Goal: Task Accomplishment & Management: Manage account settings

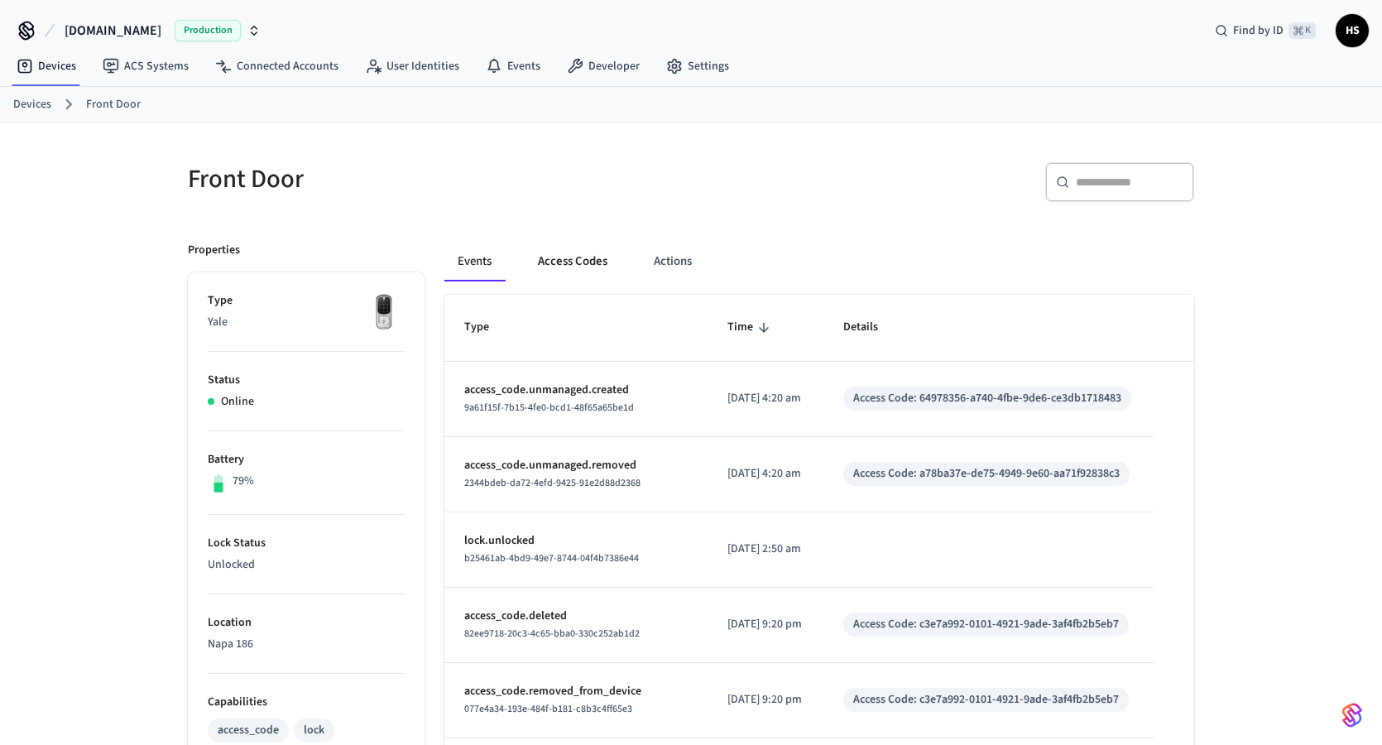
click at [585, 258] on button "Access Codes" at bounding box center [573, 262] width 96 height 40
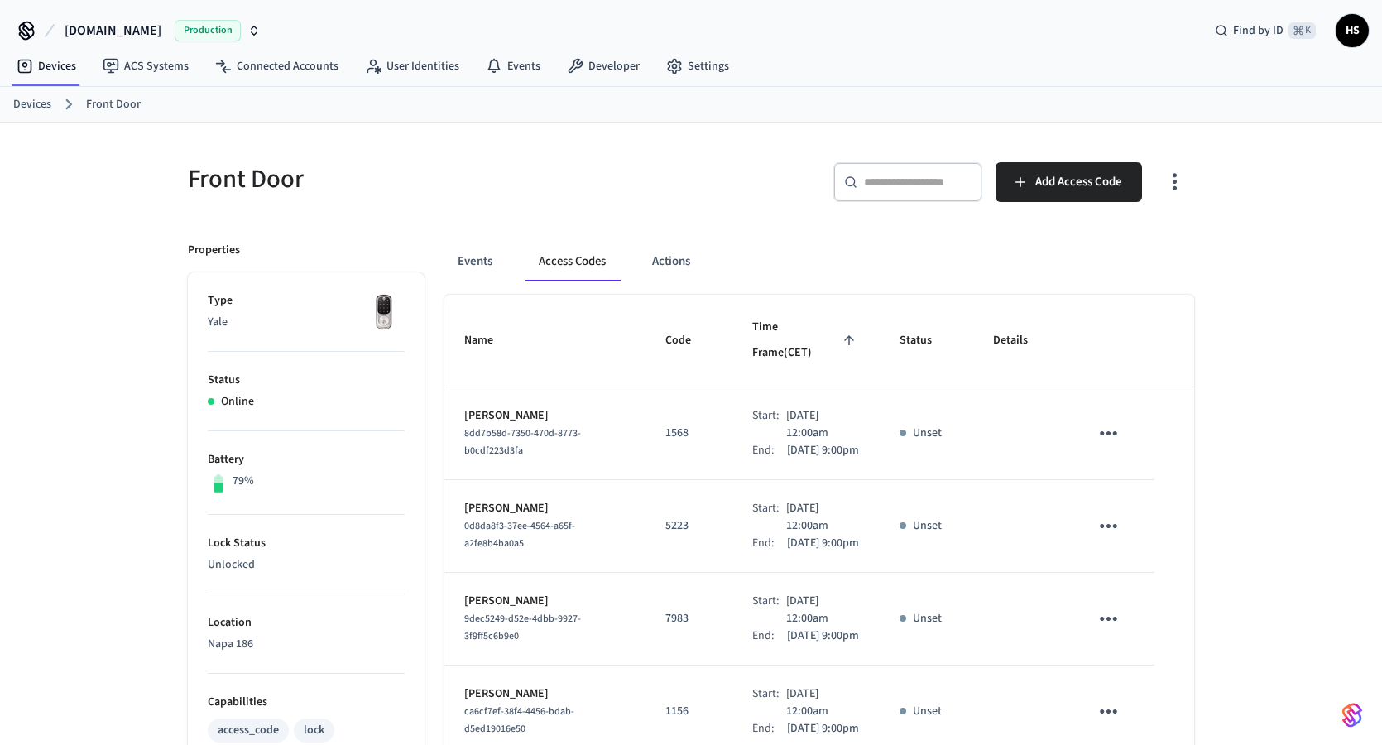
click at [1181, 190] on icon "button" at bounding box center [1175, 182] width 26 height 26
click at [1114, 244] on li "Show unmanaged access codes on device" at bounding box center [1068, 250] width 233 height 44
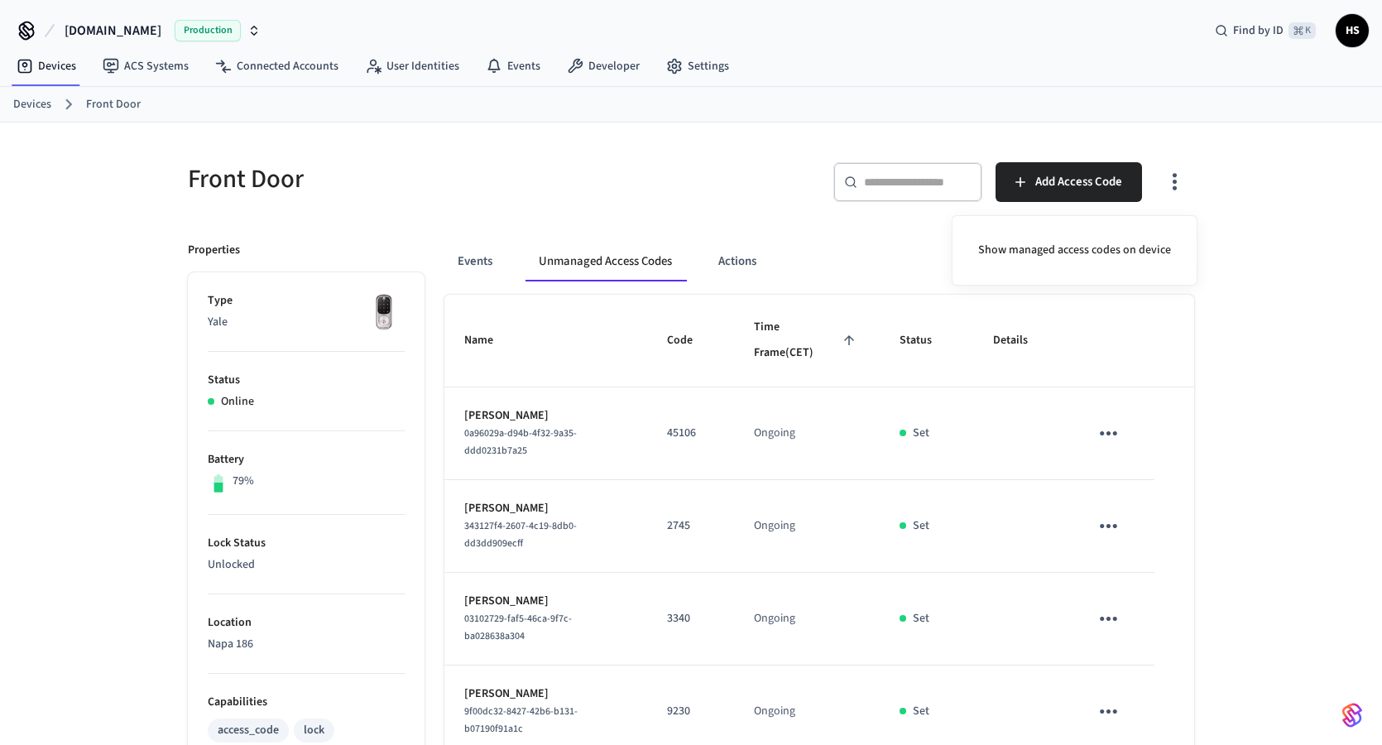
click at [475, 268] on div at bounding box center [691, 372] width 1382 height 745
click at [1178, 175] on icon "button" at bounding box center [1175, 182] width 26 height 26
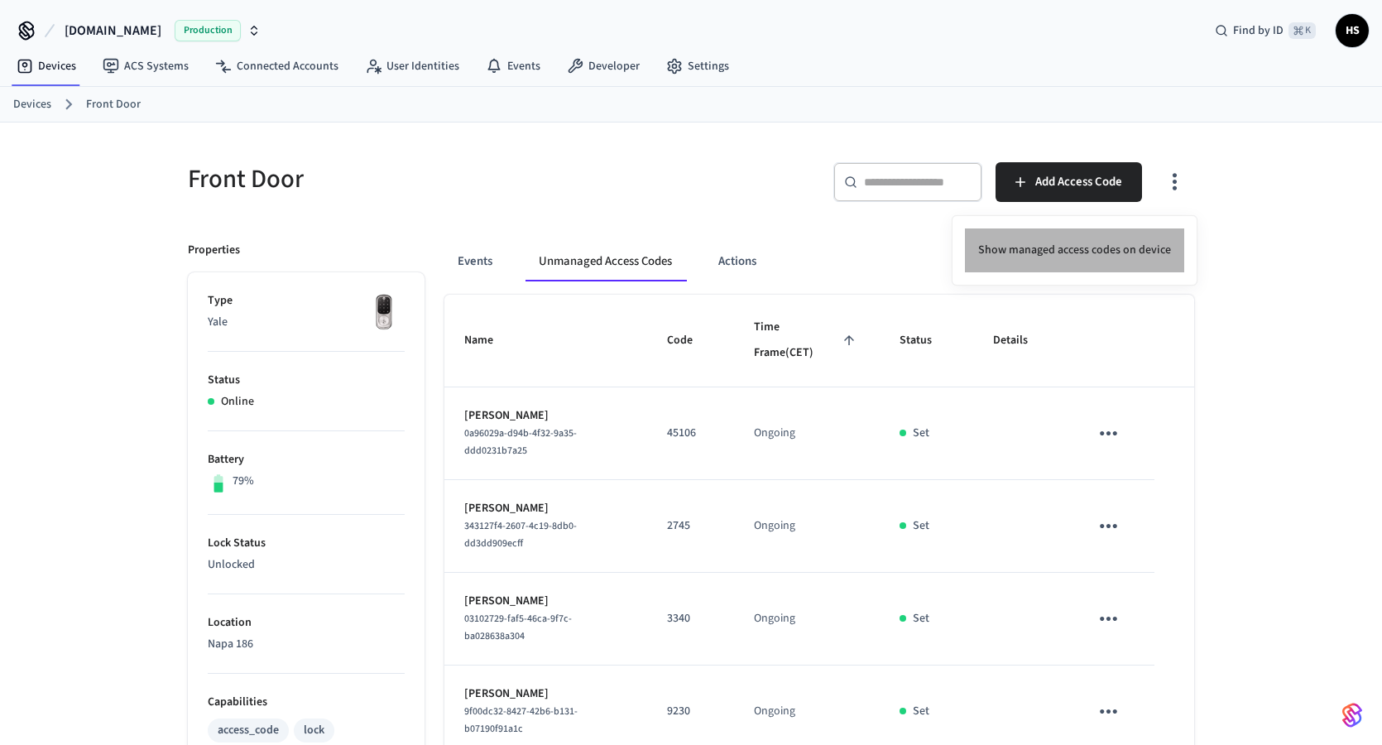
click at [1113, 242] on li "Show managed access codes on device" at bounding box center [1074, 250] width 219 height 44
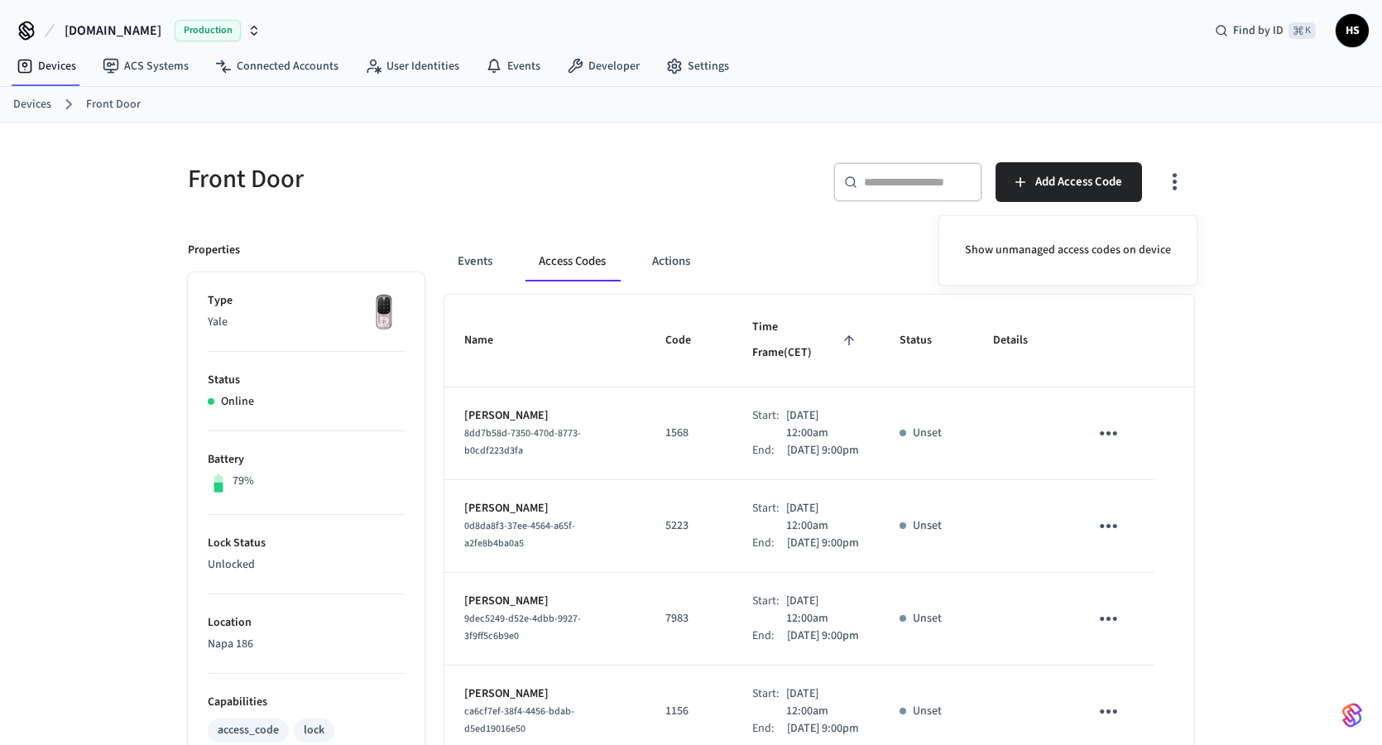
click at [586, 266] on div at bounding box center [691, 372] width 1382 height 745
click at [1166, 177] on icon "button" at bounding box center [1175, 182] width 26 height 26
click at [1112, 239] on li "Show unmanaged access codes on device" at bounding box center [1068, 250] width 233 height 44
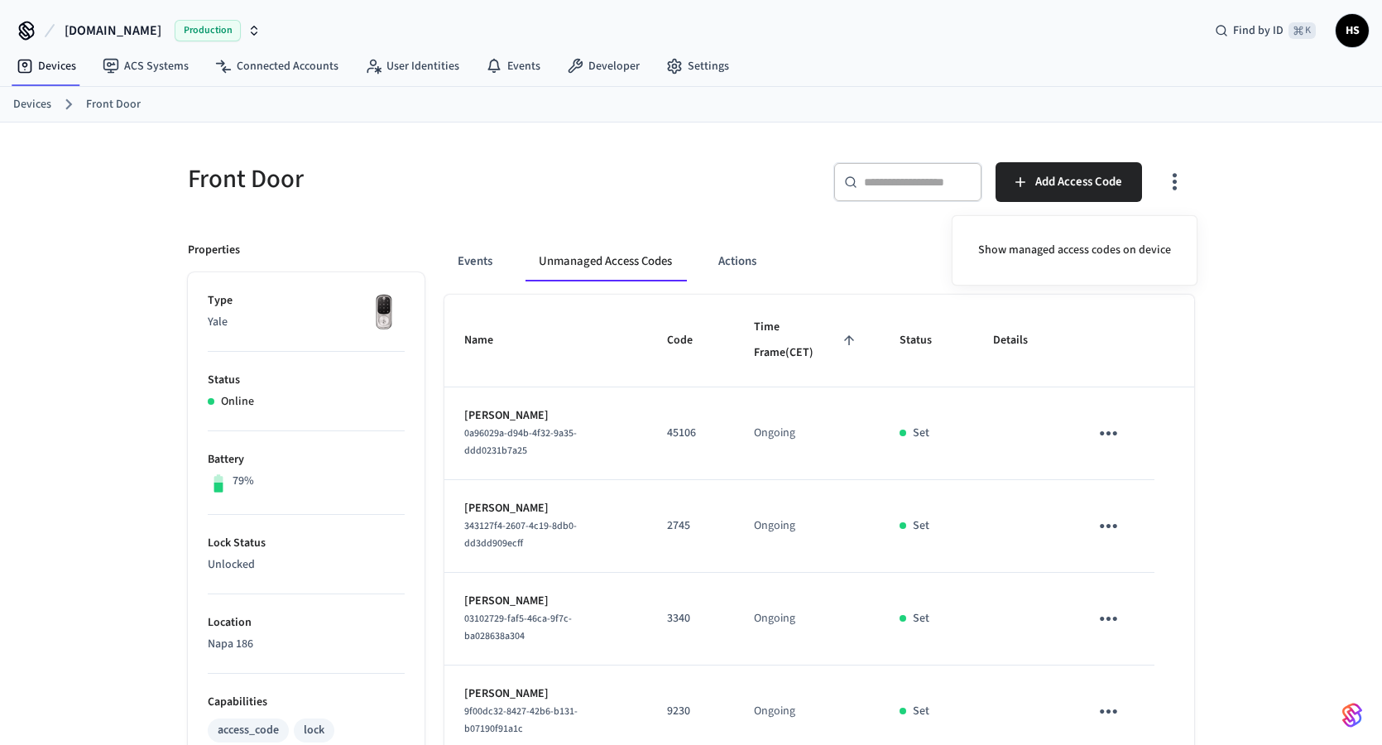
click at [1326, 401] on div at bounding box center [691, 372] width 1382 height 745
click at [489, 271] on button "Events" at bounding box center [474, 262] width 61 height 40
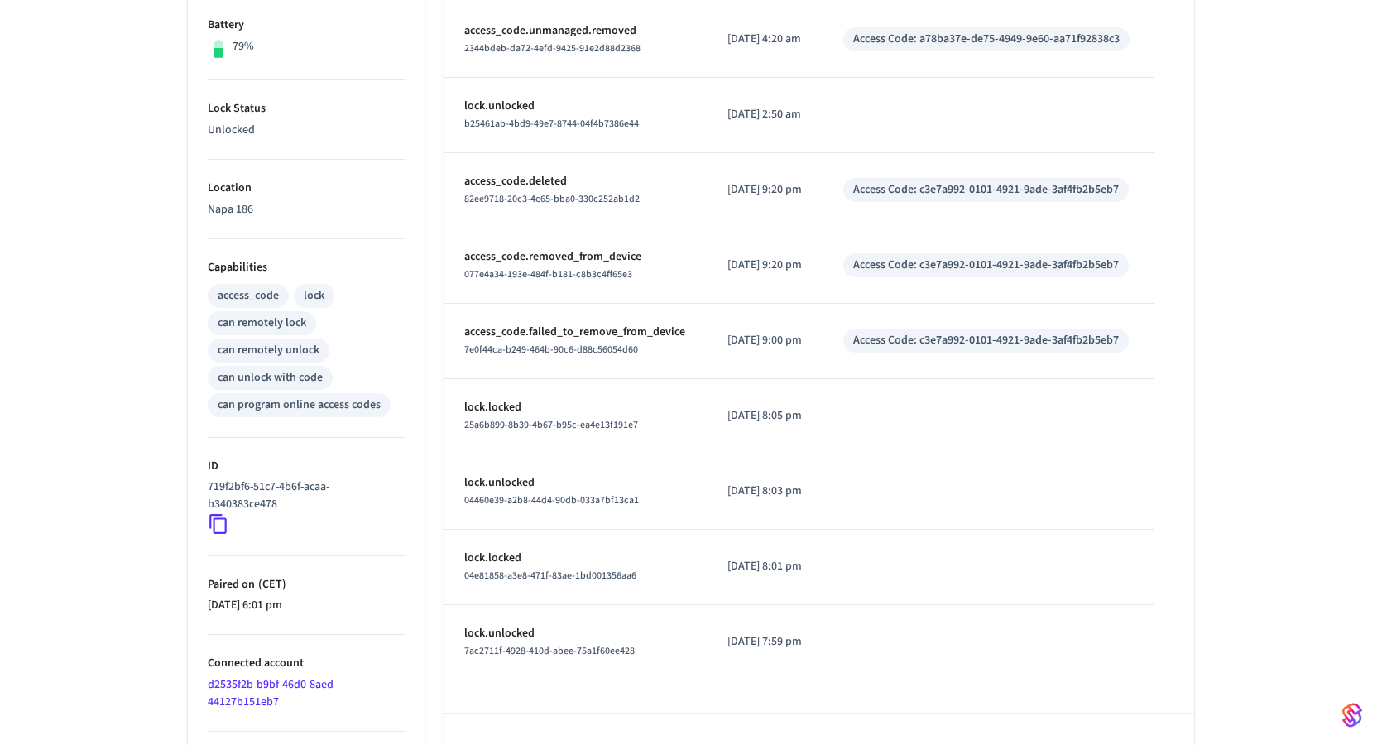
scroll to position [483, 0]
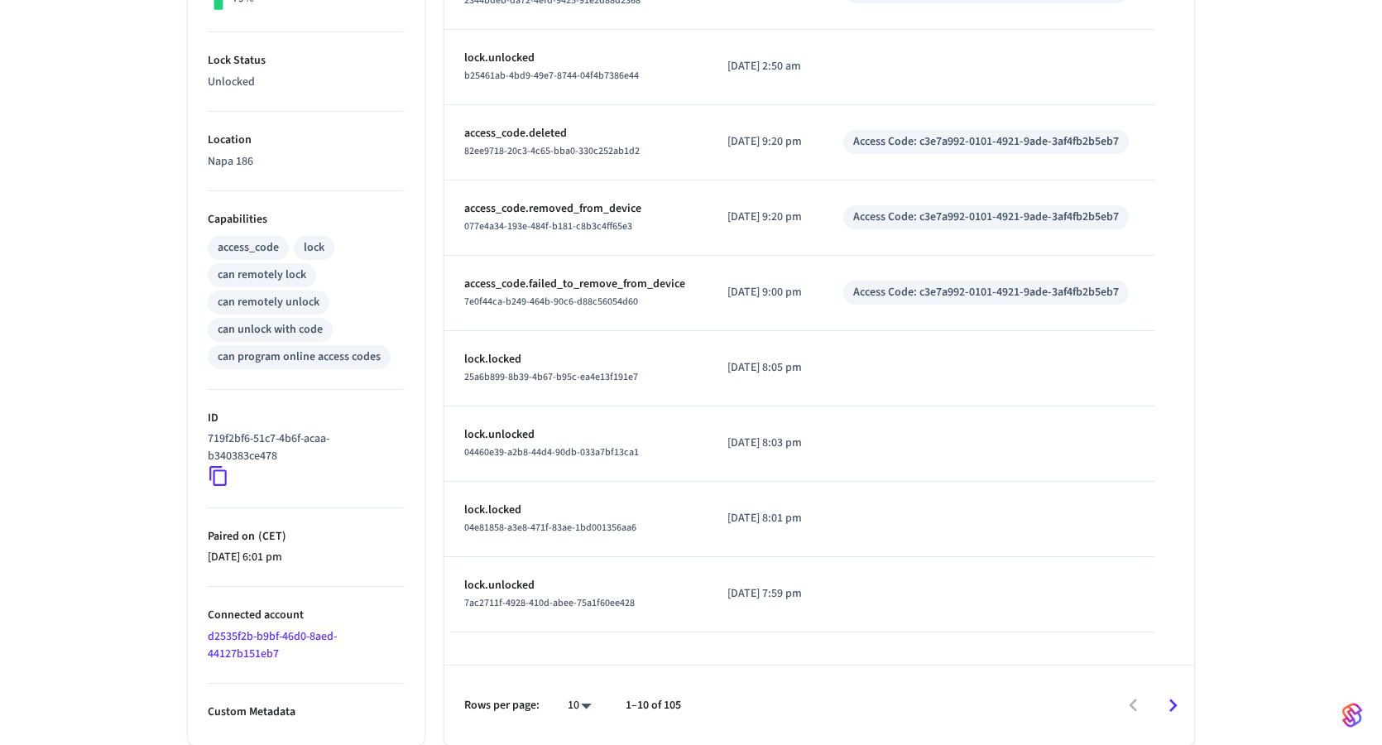
click at [1173, 713] on icon "Go to next page" at bounding box center [1173, 706] width 26 height 26
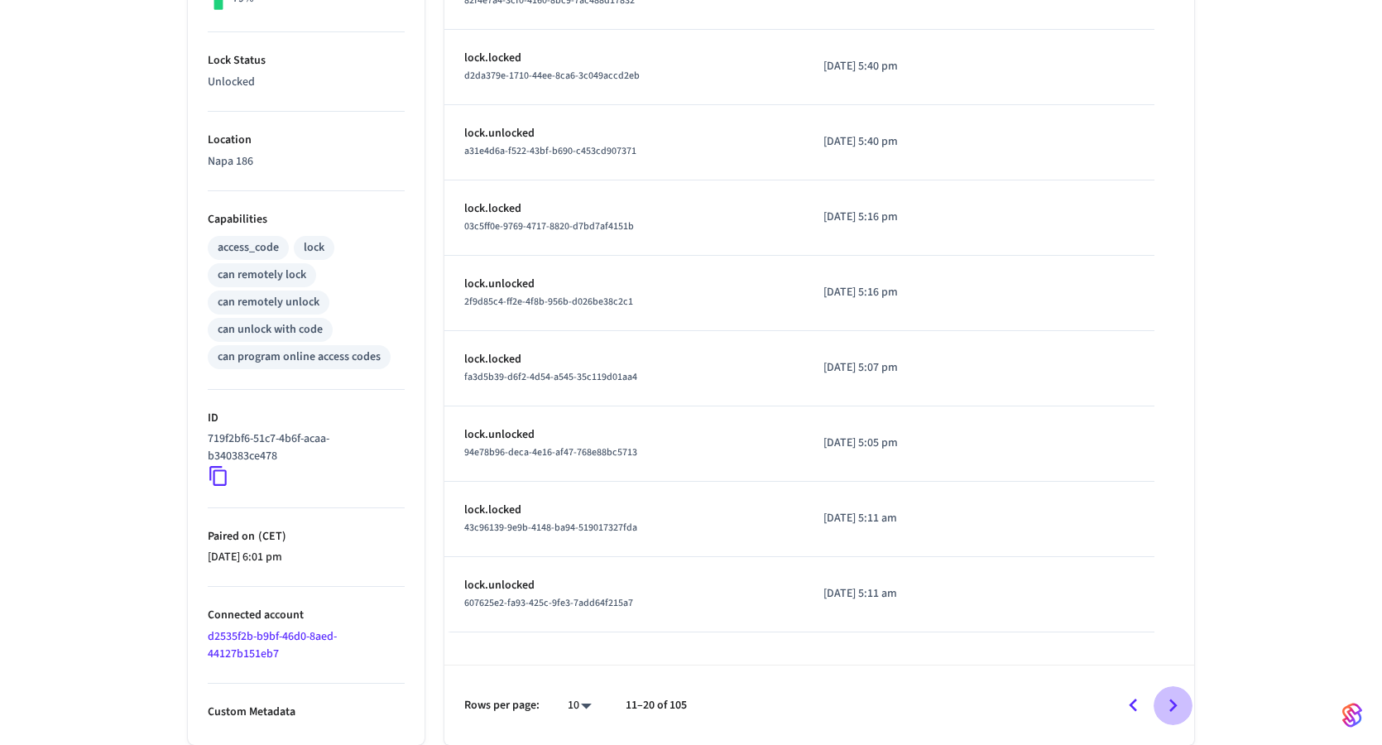
click at [1169, 706] on icon "Go to next page" at bounding box center [1173, 706] width 26 height 26
click at [1173, 700] on icon "Go to next page" at bounding box center [1173, 706] width 26 height 26
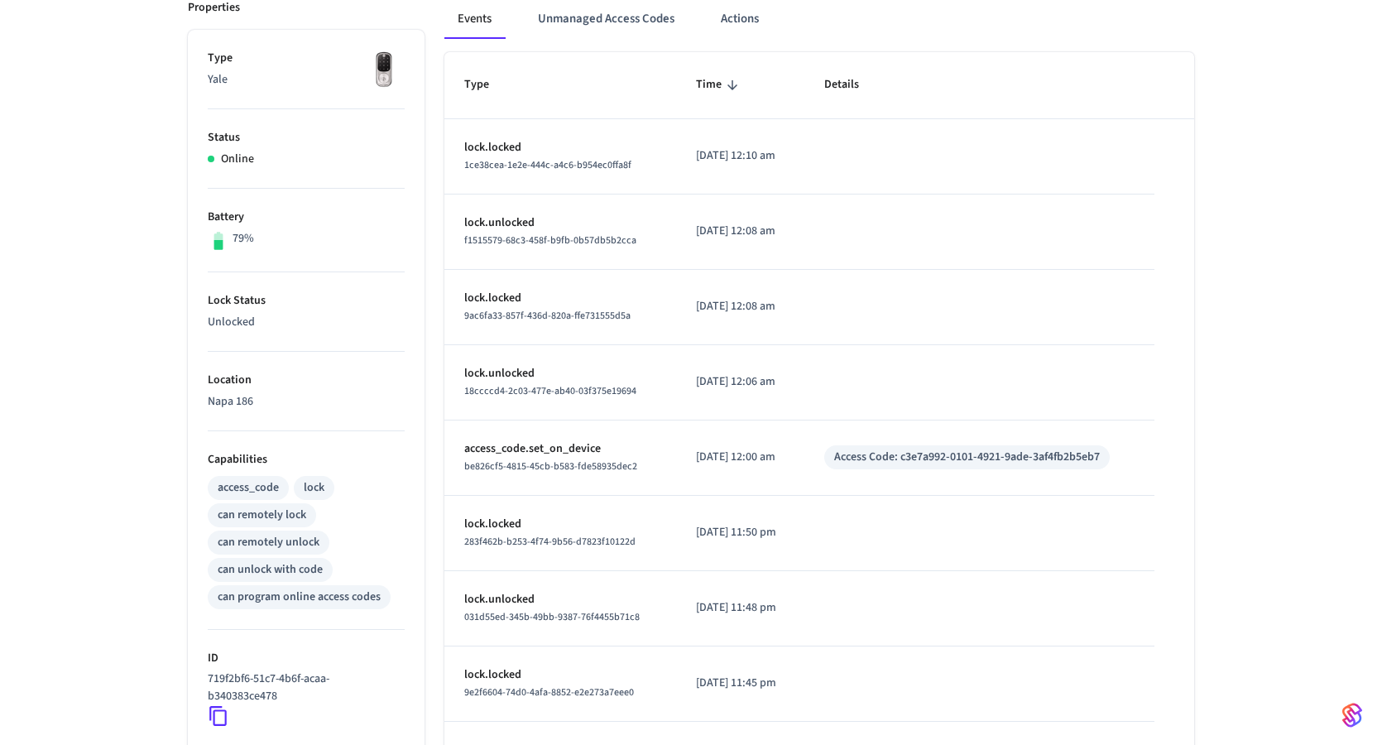
scroll to position [246, 0]
